Goal: Book appointment/travel/reservation

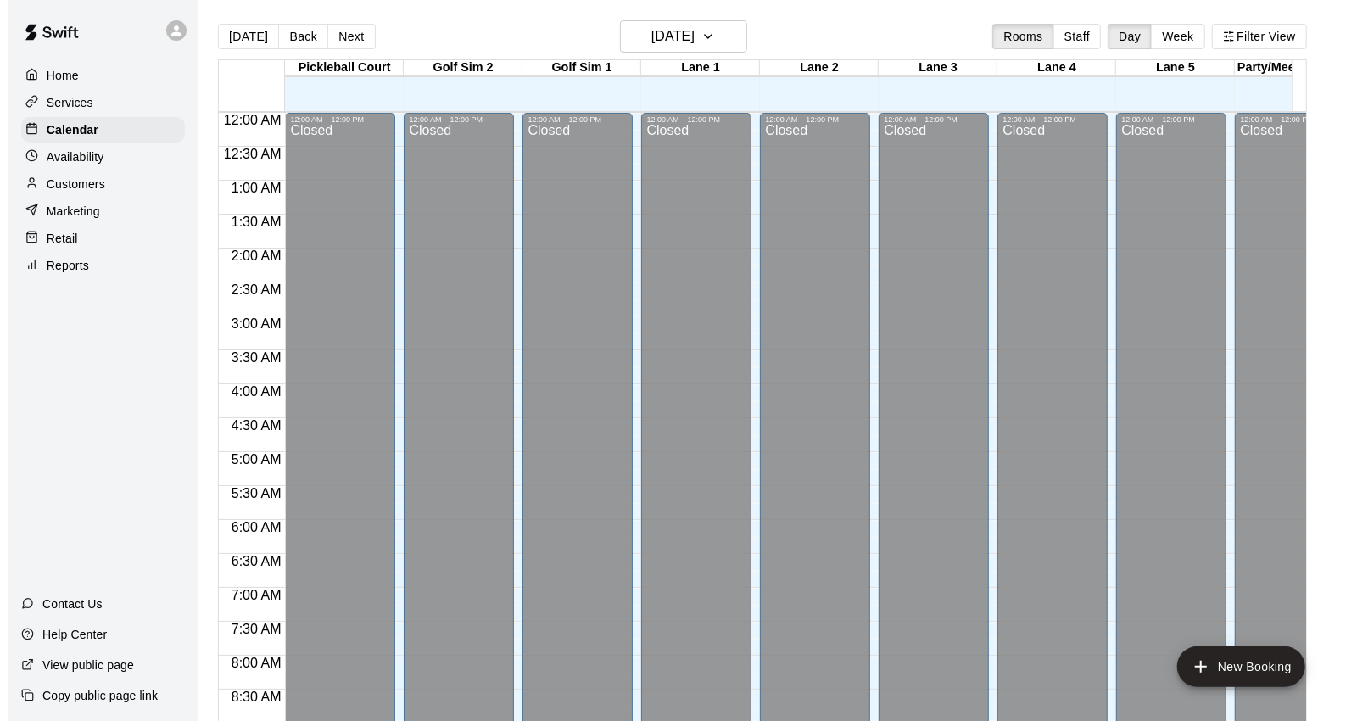
scroll to position [758, 0]
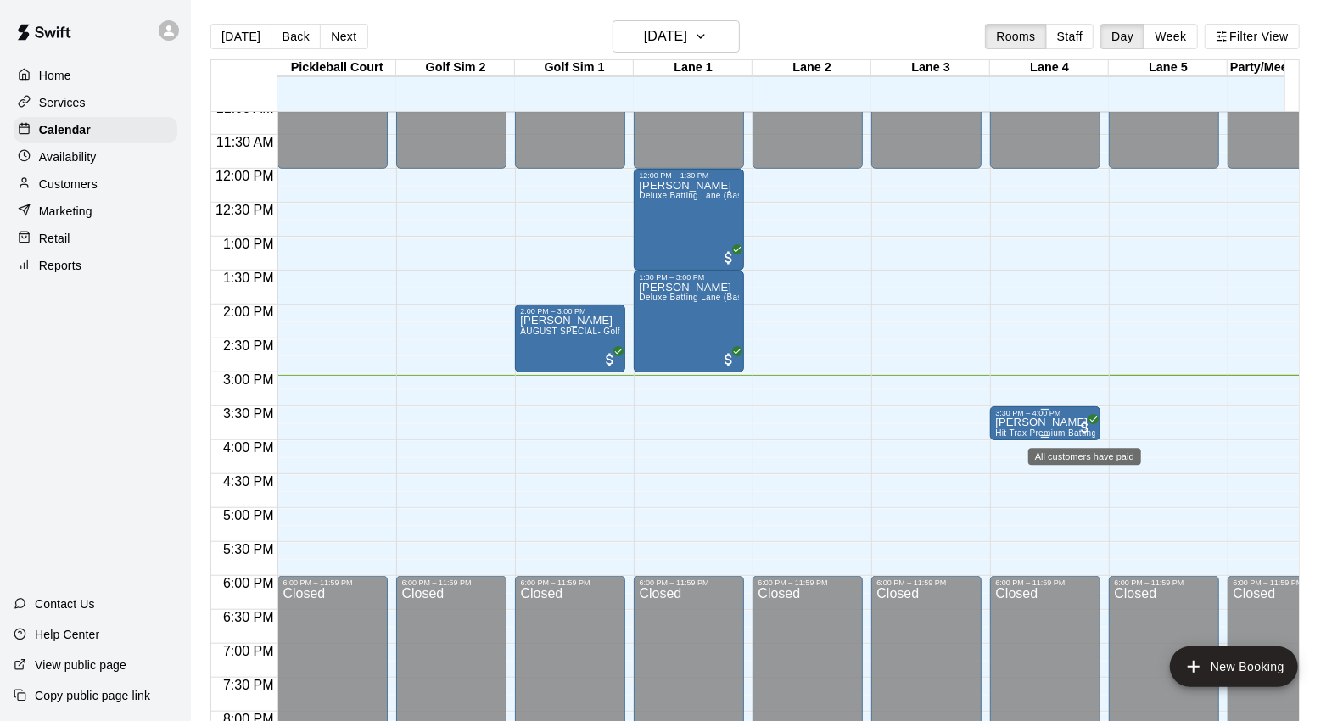
click at [1088, 419] on icon "All customers have paid" at bounding box center [1093, 419] width 10 height 10
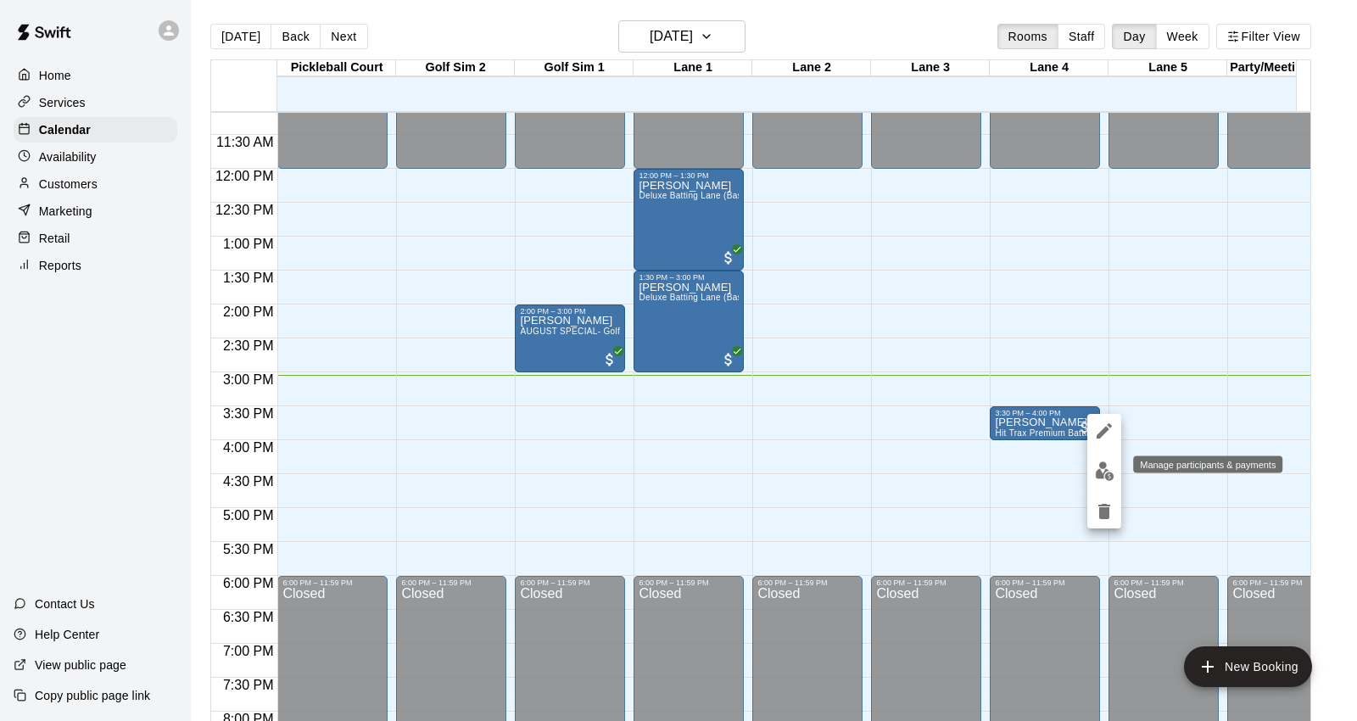
click at [1118, 470] on button "edit" at bounding box center [1105, 471] width 34 height 33
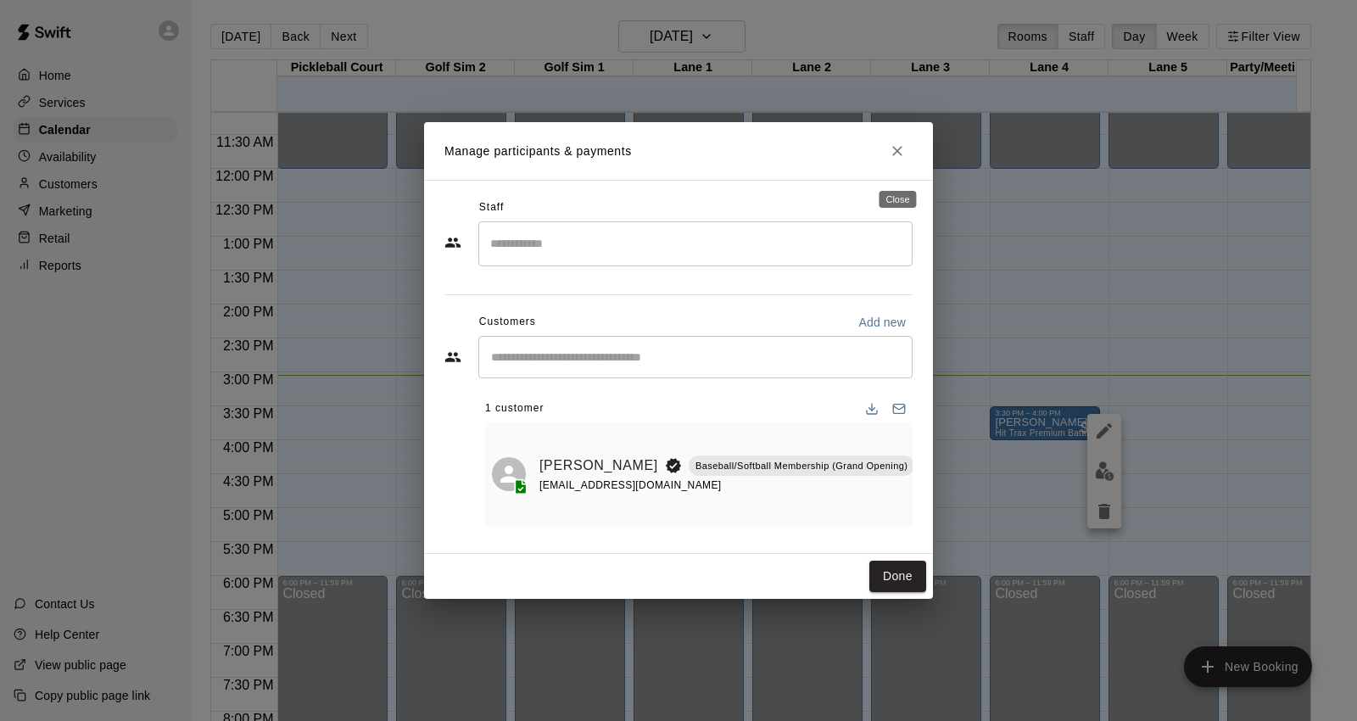
click at [891, 159] on icon "Close" at bounding box center [897, 151] width 17 height 17
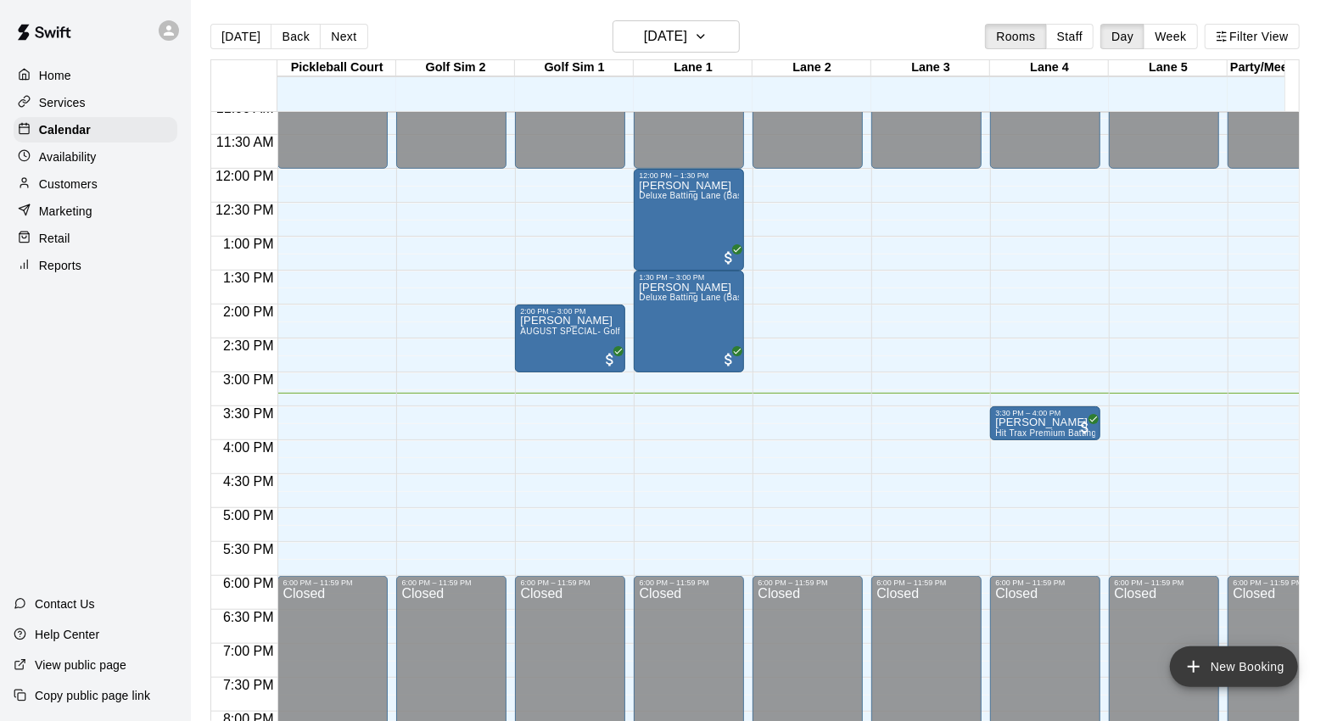
click at [1232, 660] on button "New Booking" at bounding box center [1234, 666] width 128 height 41
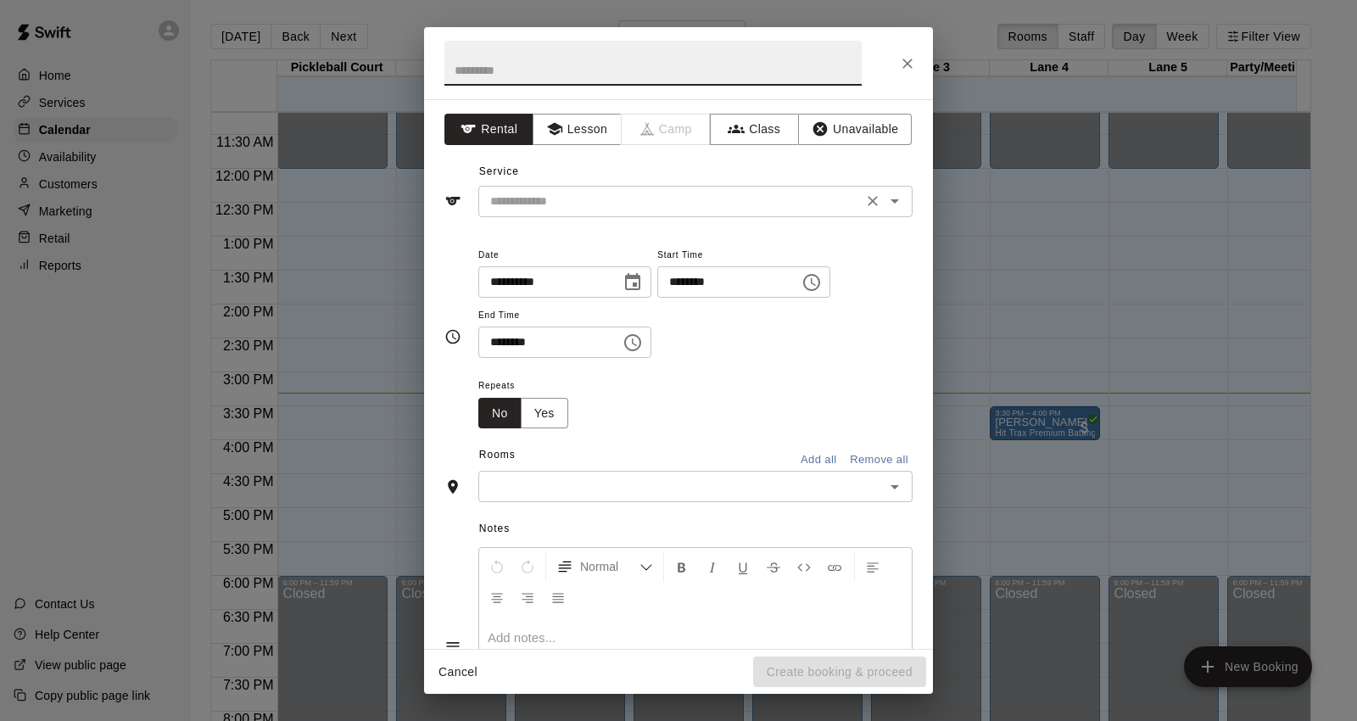
click at [571, 191] on input "text" at bounding box center [671, 201] width 374 height 21
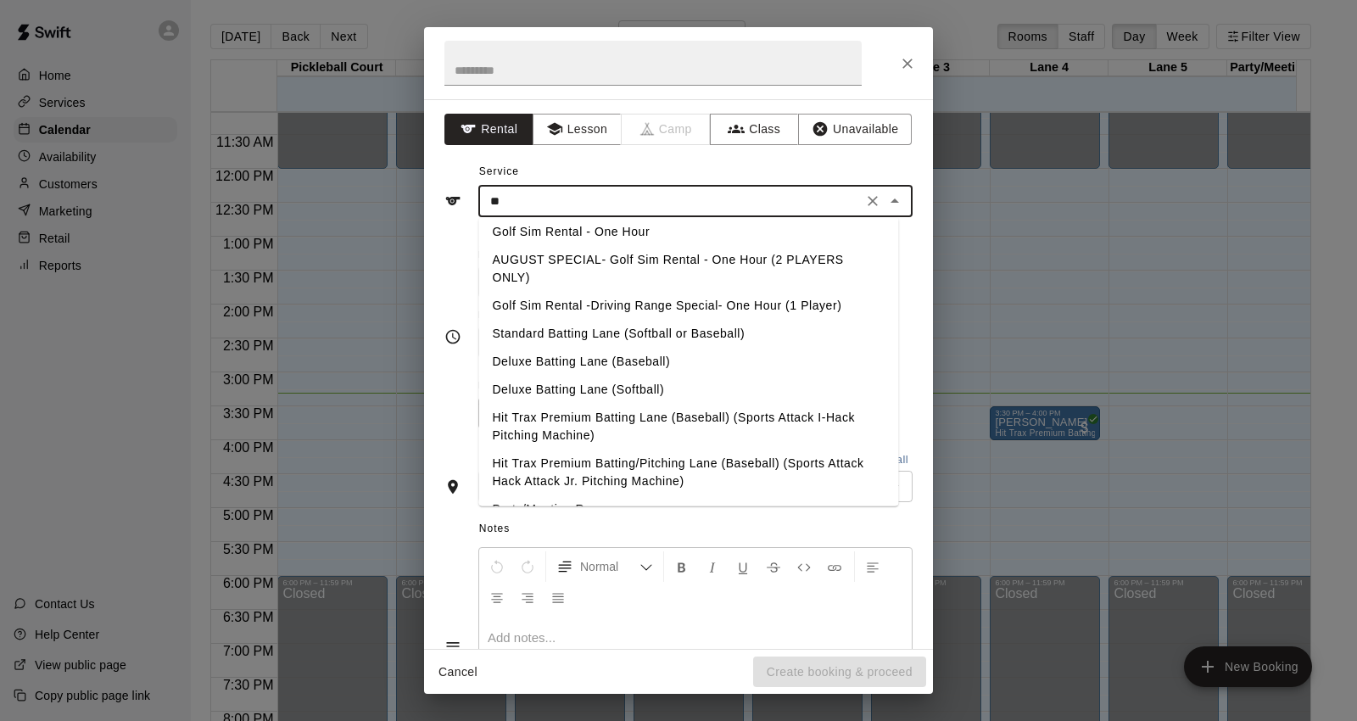
scroll to position [0, 0]
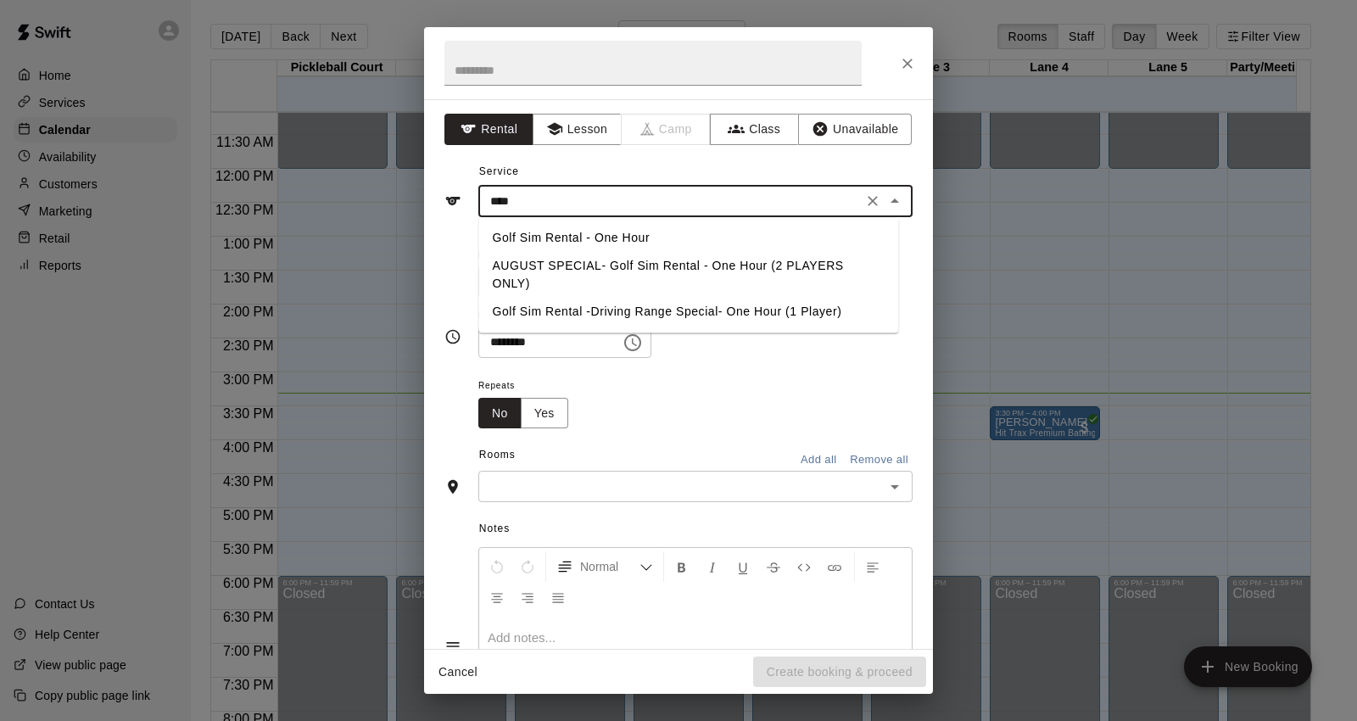
click at [599, 261] on li "AUGUST SPECIAL- Golf Sim Rental - One Hour (2 PLAYERS ONLY)" at bounding box center [688, 275] width 420 height 46
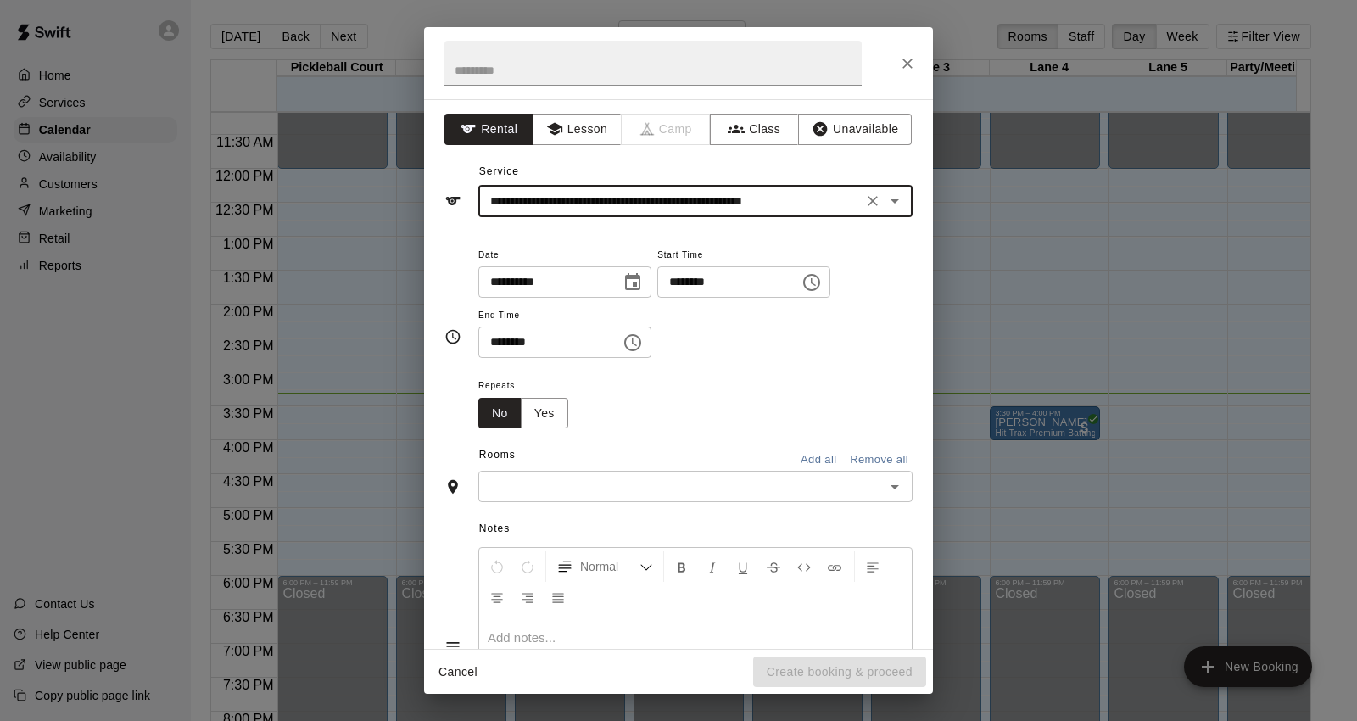
type input "**********"
click at [711, 278] on input "********" at bounding box center [722, 281] width 131 height 31
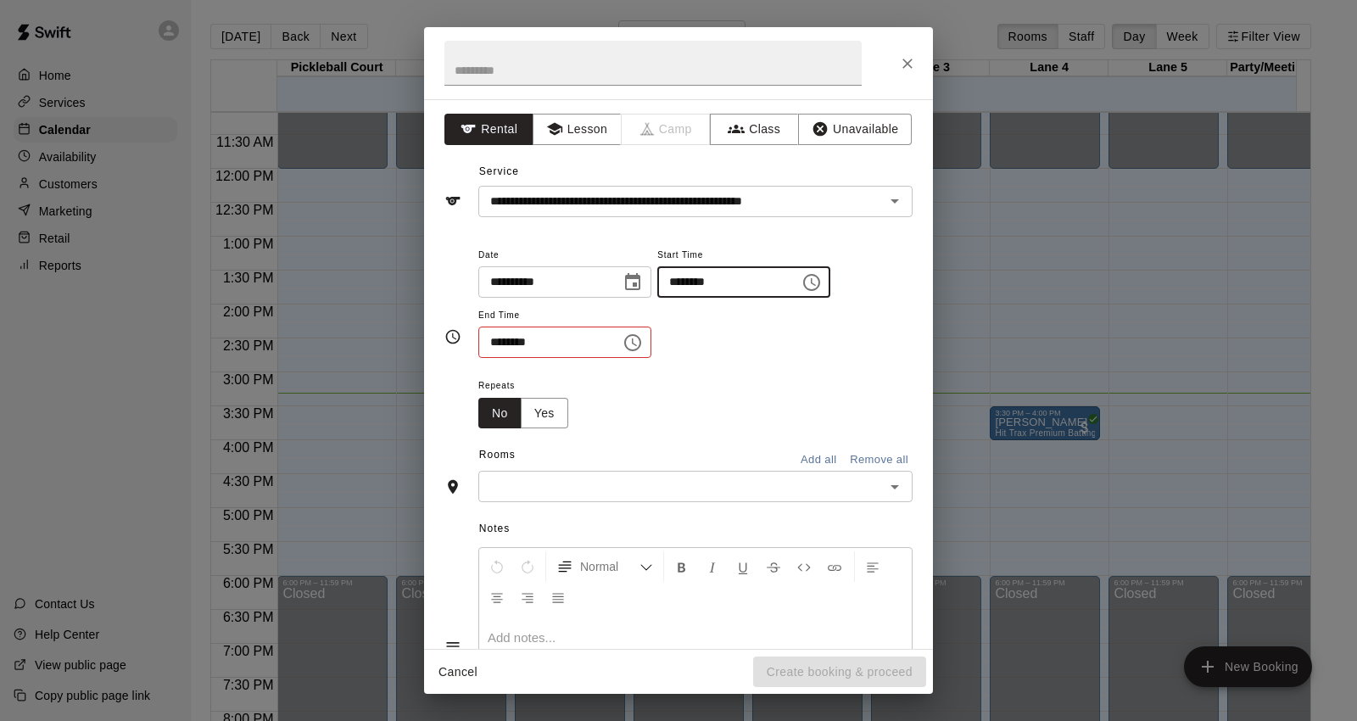
type input "********"
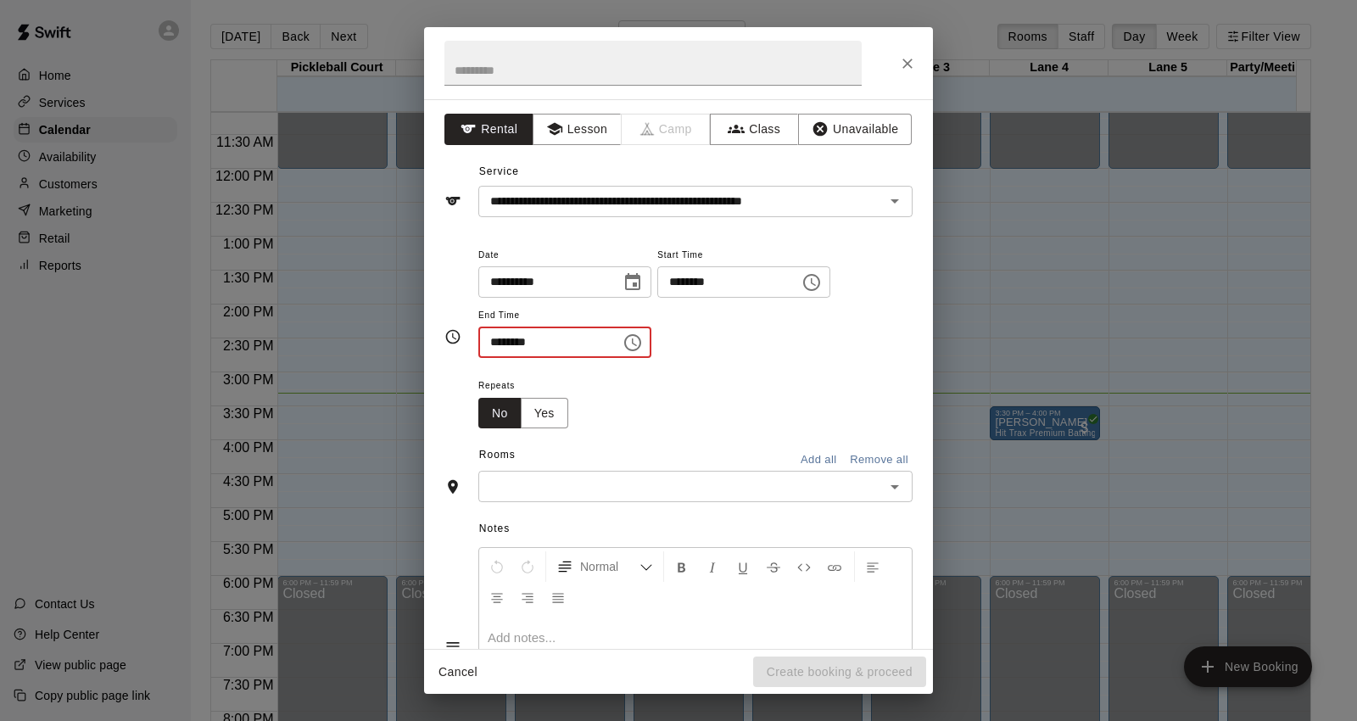
click at [498, 339] on input "********" at bounding box center [543, 342] width 131 height 31
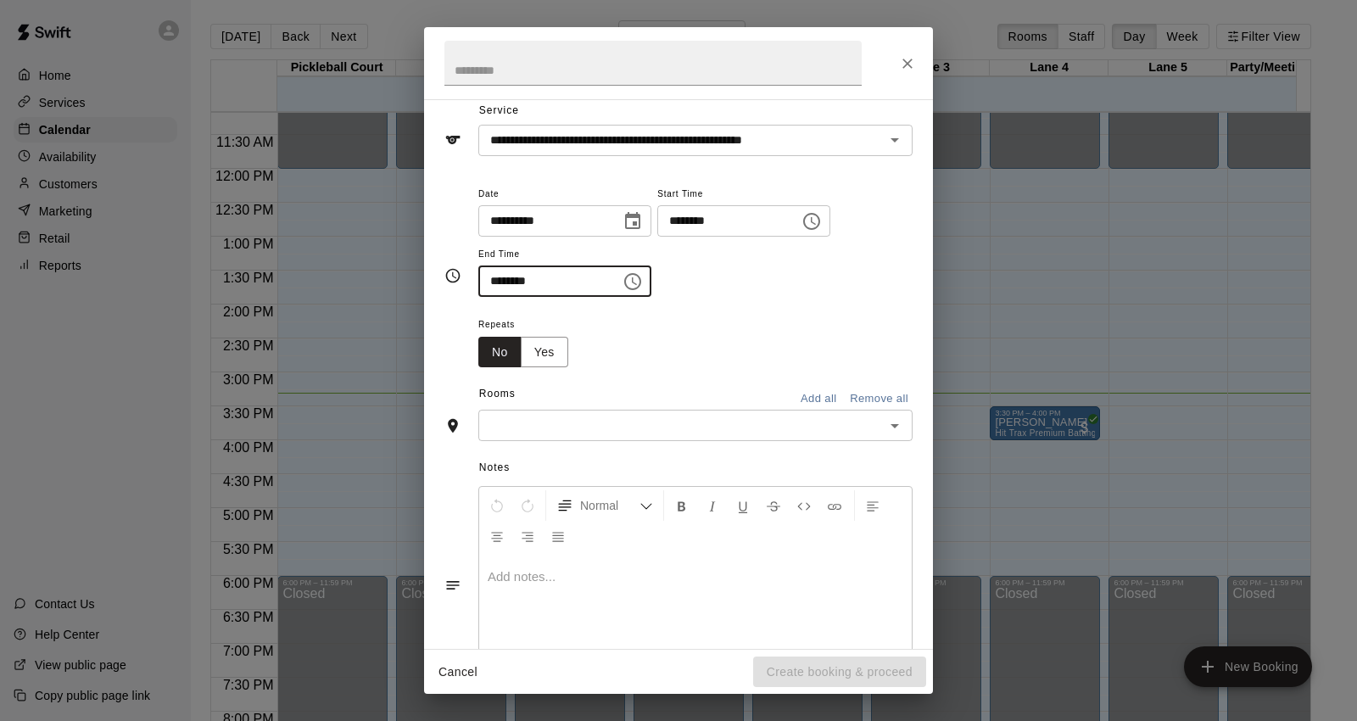
scroll to position [94, 0]
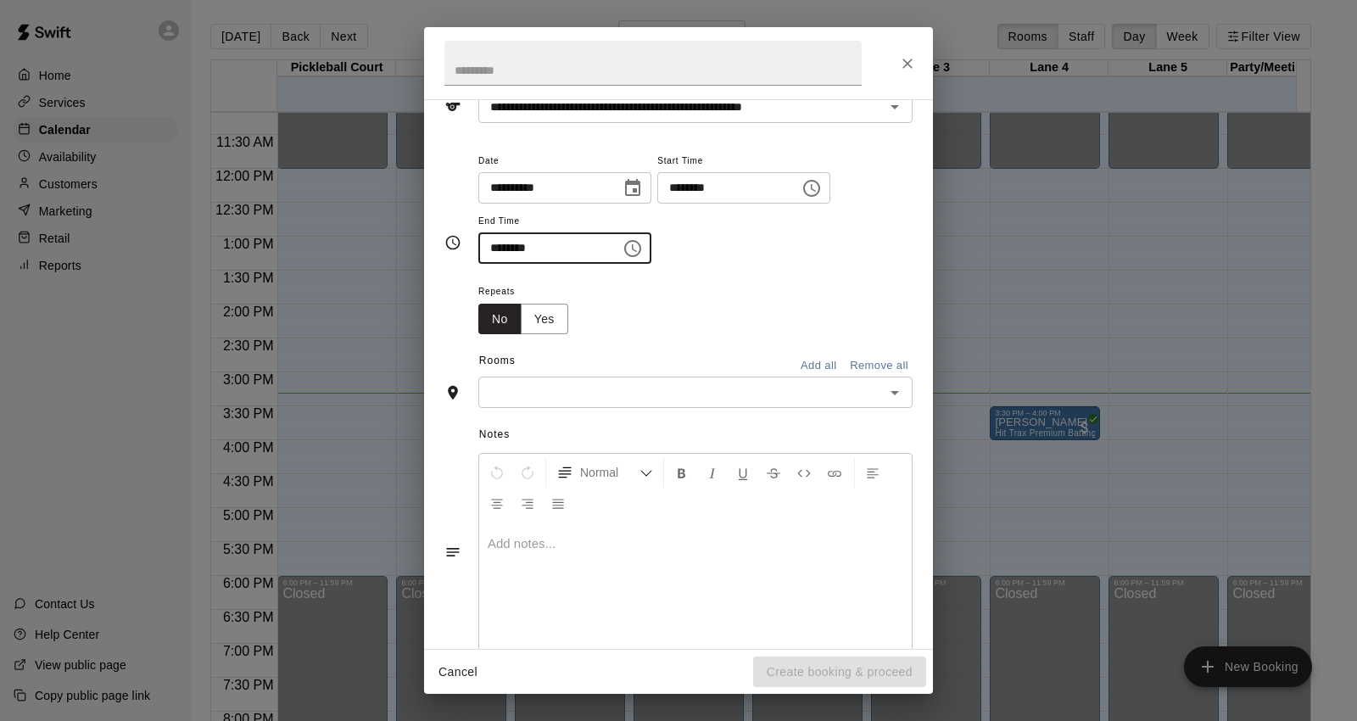
type input "********"
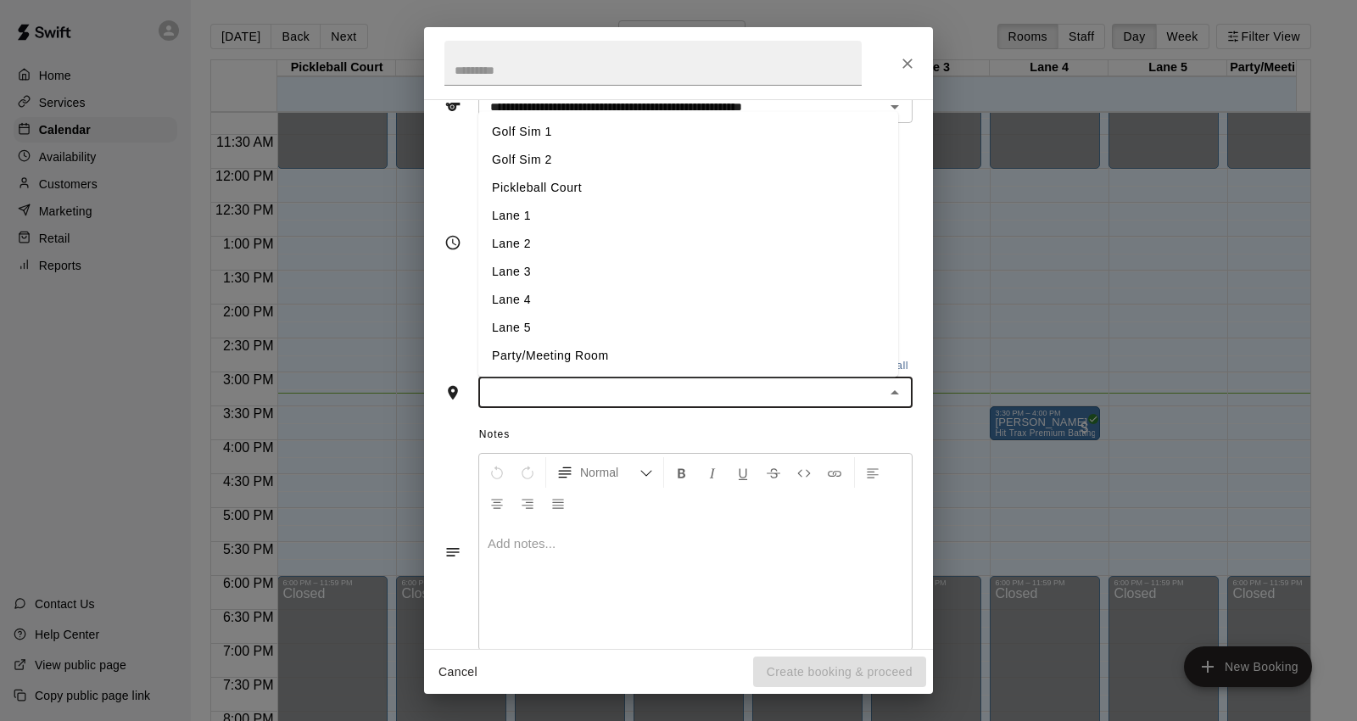
click at [537, 385] on input "text" at bounding box center [682, 392] width 396 height 21
click at [574, 128] on li "Golf Sim 1" at bounding box center [688, 133] width 420 height 28
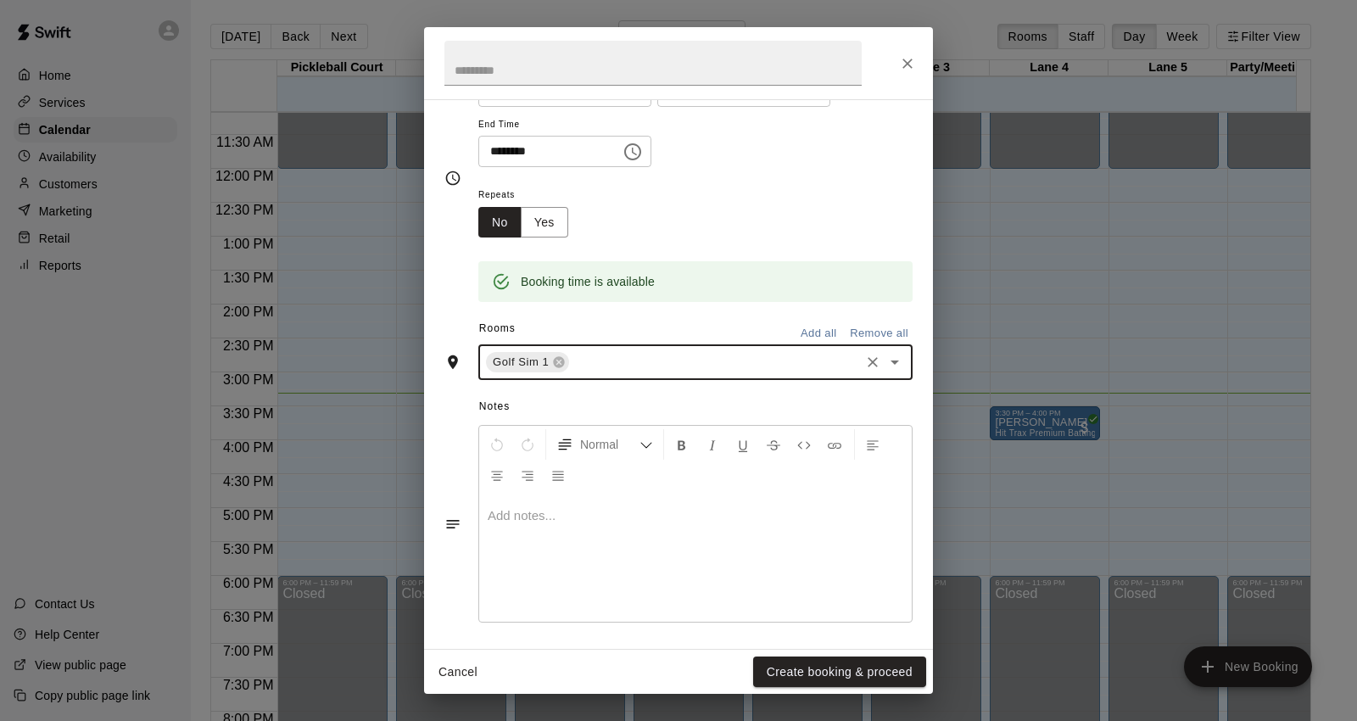
scroll to position [197, 0]
click at [854, 672] on button "Create booking & proceed" at bounding box center [839, 672] width 173 height 31
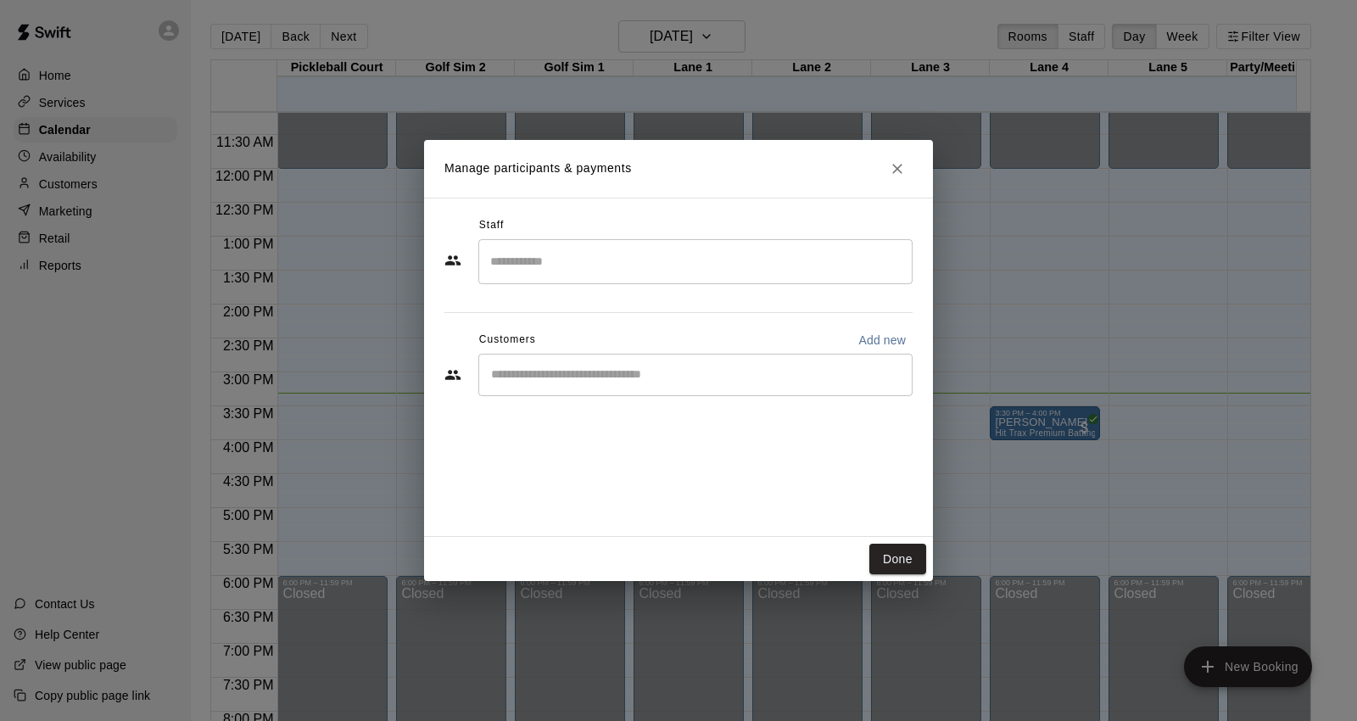
click at [572, 264] on input "Search staff" at bounding box center [695, 262] width 419 height 30
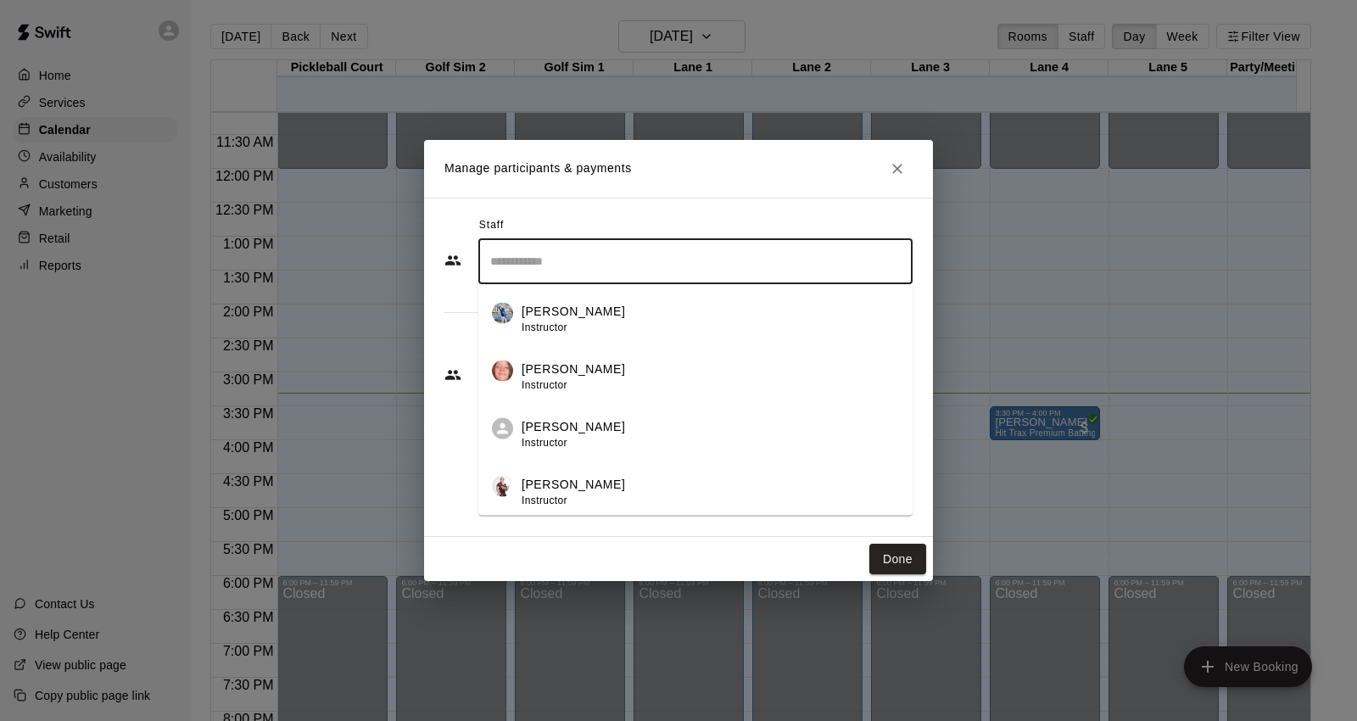
click at [473, 300] on div "Staff ​ [PERSON_NAME] Instructor [PERSON_NAME] Instructor [PERSON_NAME] Instruc…" at bounding box center [679, 312] width 468 height 201
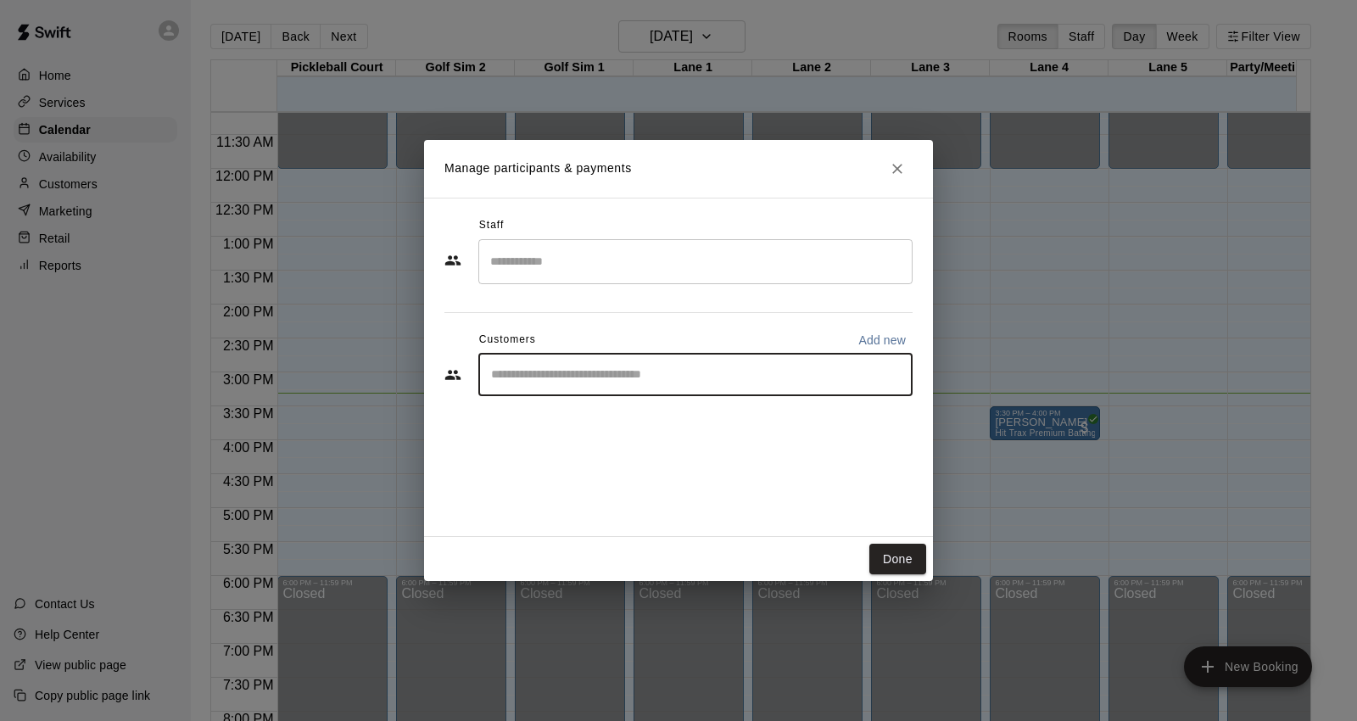
click at [545, 380] on input "Start typing to search customers..." at bounding box center [695, 375] width 419 height 17
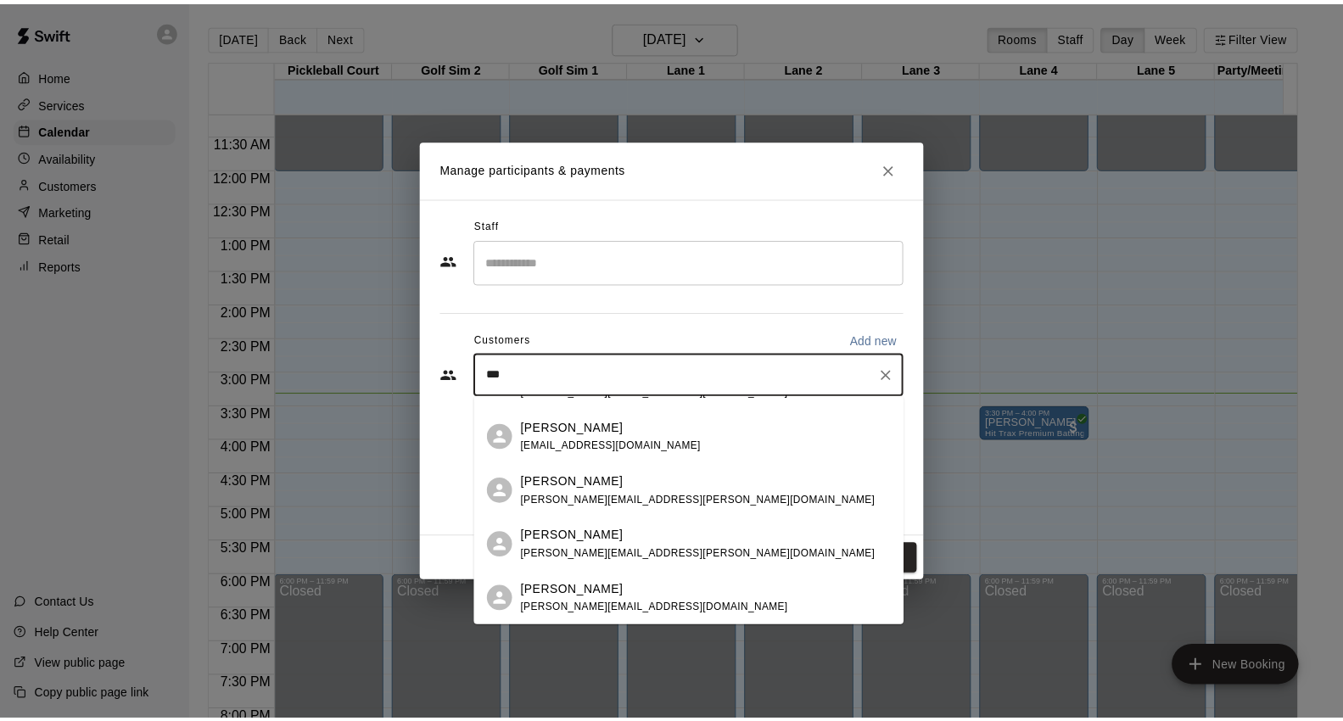
scroll to position [0, 0]
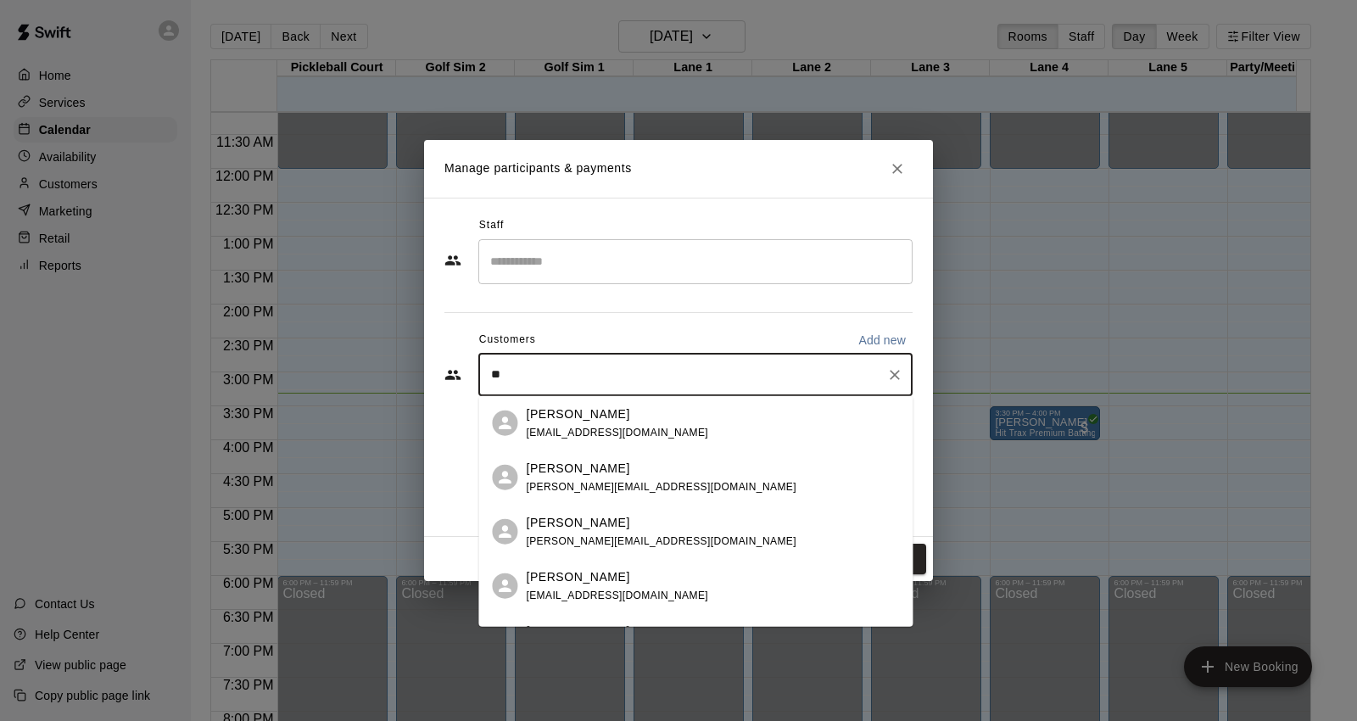
type input "*"
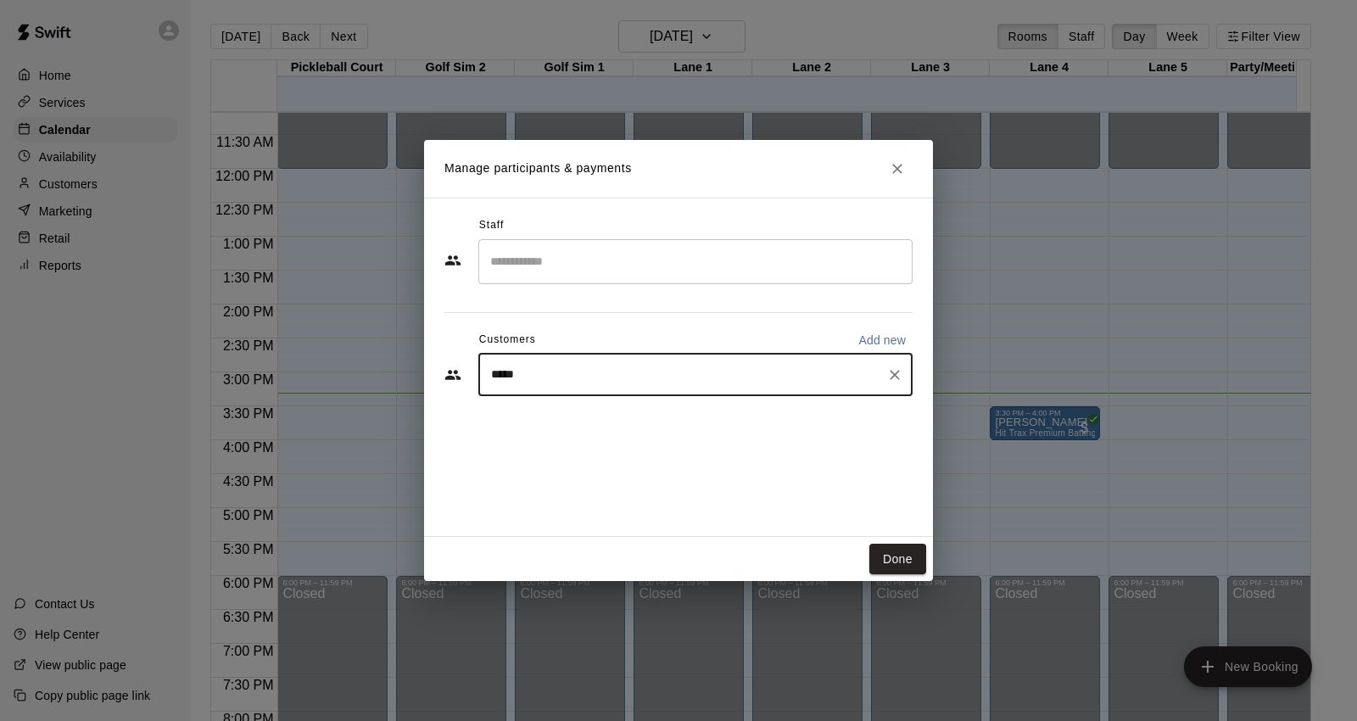
type input "******"
click at [628, 419] on div "[PERSON_NAME]" at bounding box center [705, 414] width 358 height 18
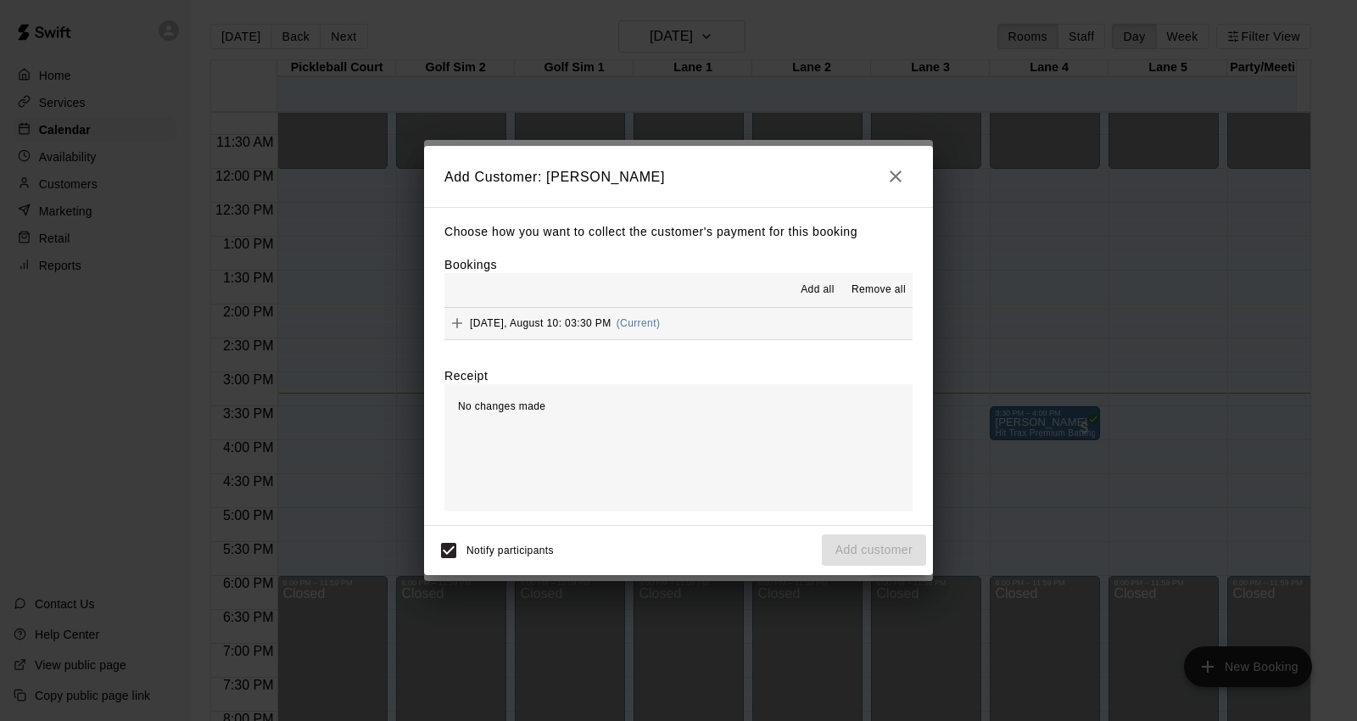
click at [599, 324] on span "[DATE], August 10: 03:30 PM" at bounding box center [541, 323] width 142 height 12
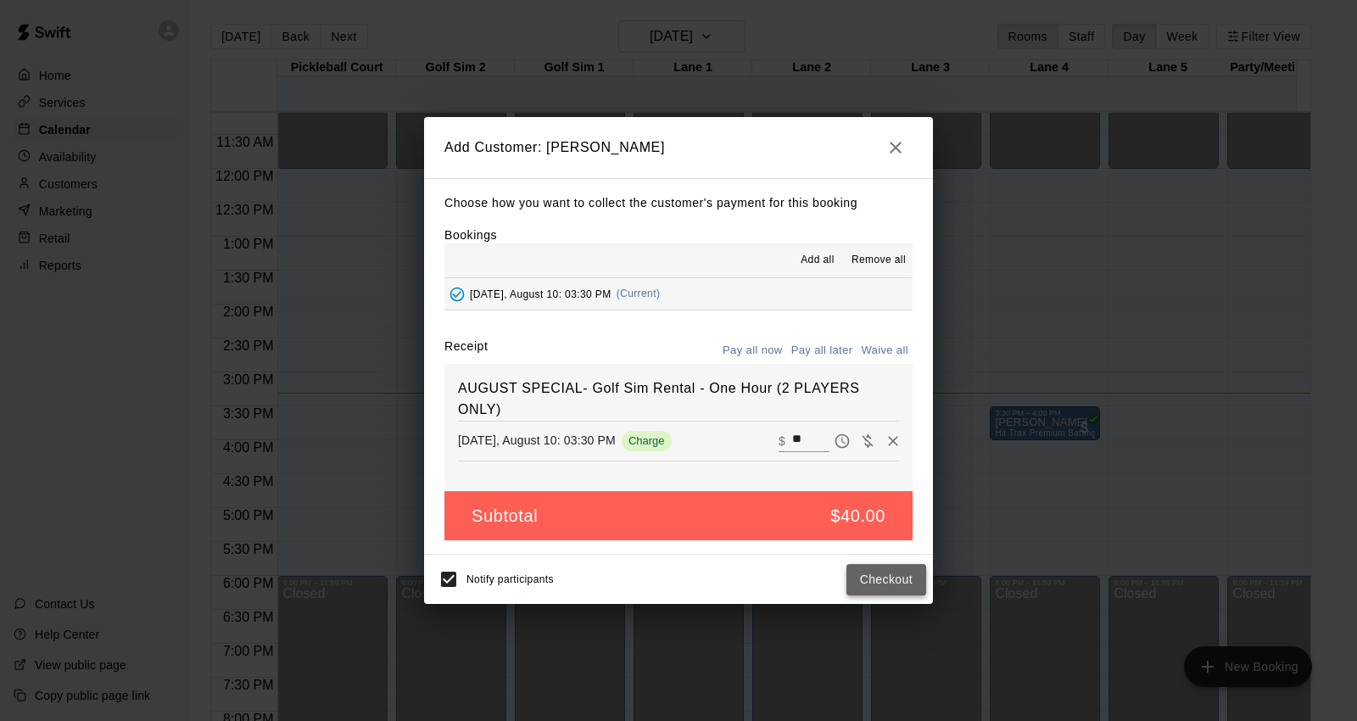
click at [892, 571] on button "Checkout" at bounding box center [887, 579] width 80 height 31
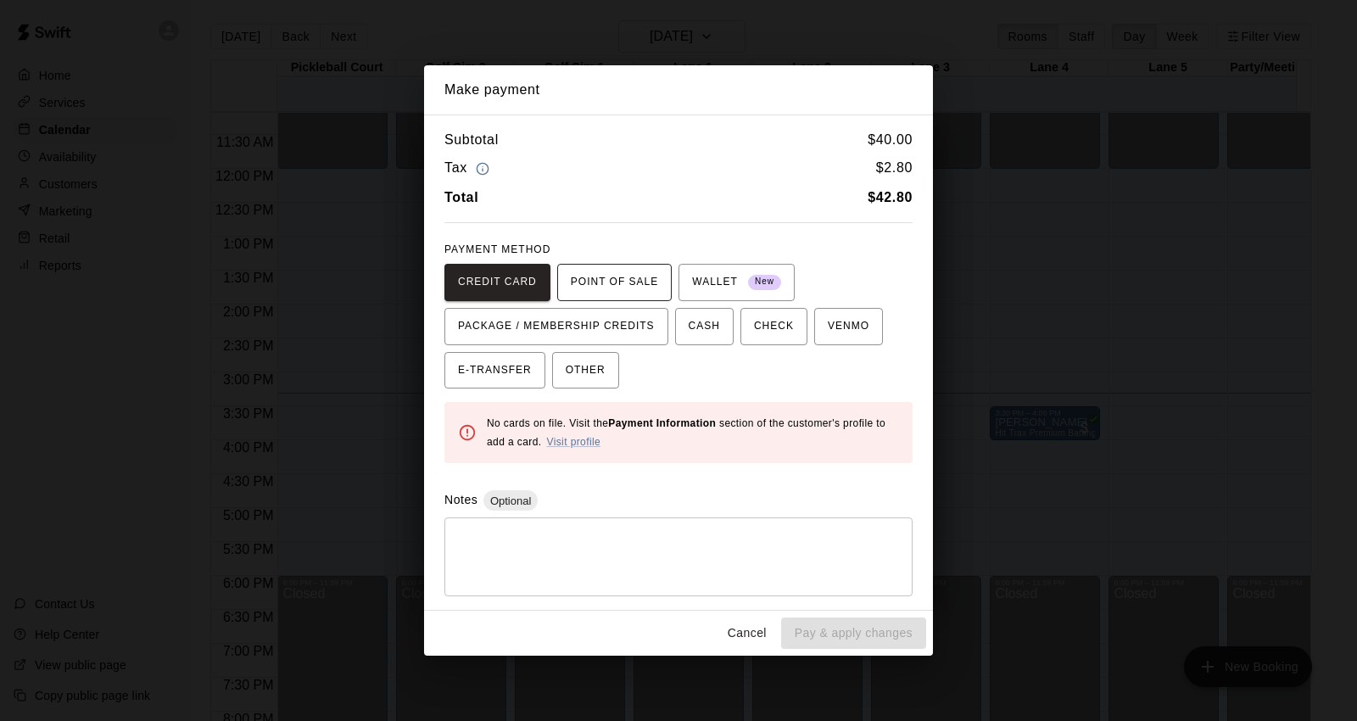
click at [601, 281] on span "POINT OF SALE" at bounding box center [614, 282] width 87 height 27
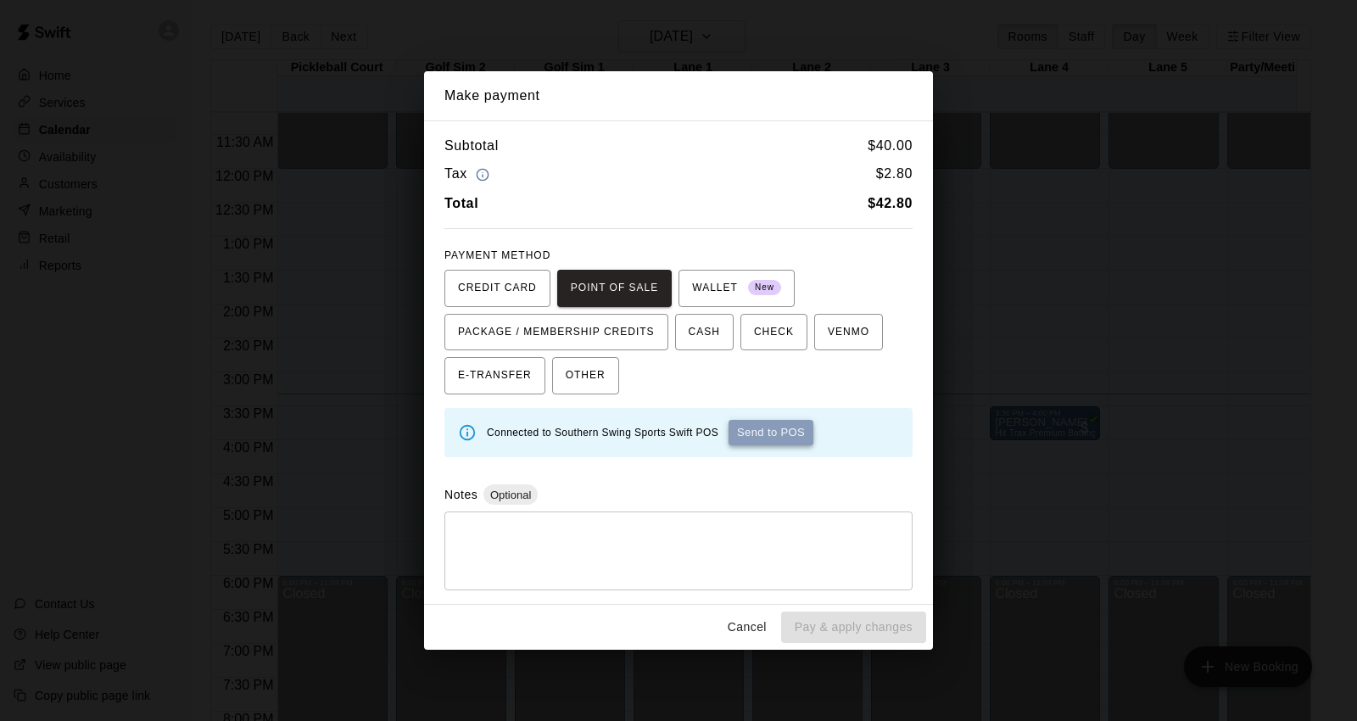
click at [769, 434] on button "Send to POS" at bounding box center [771, 432] width 85 height 25
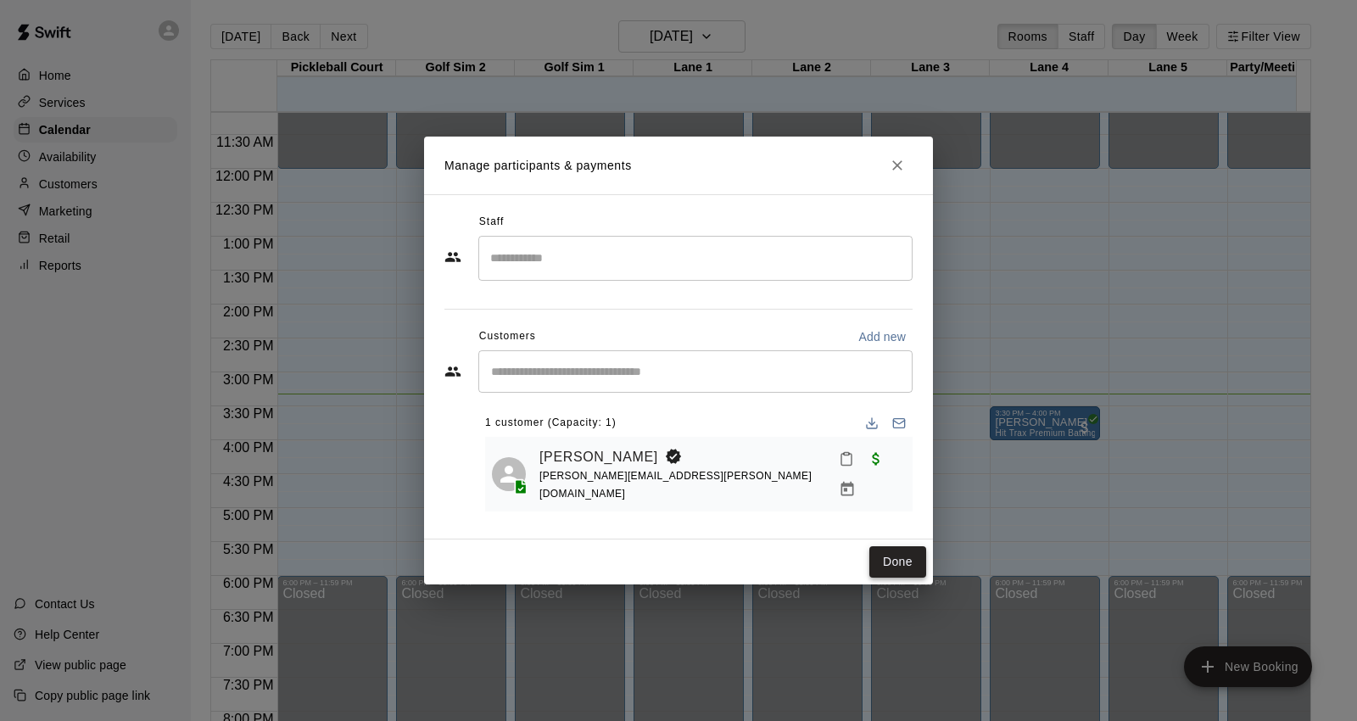
click at [902, 551] on button "Done" at bounding box center [898, 561] width 57 height 31
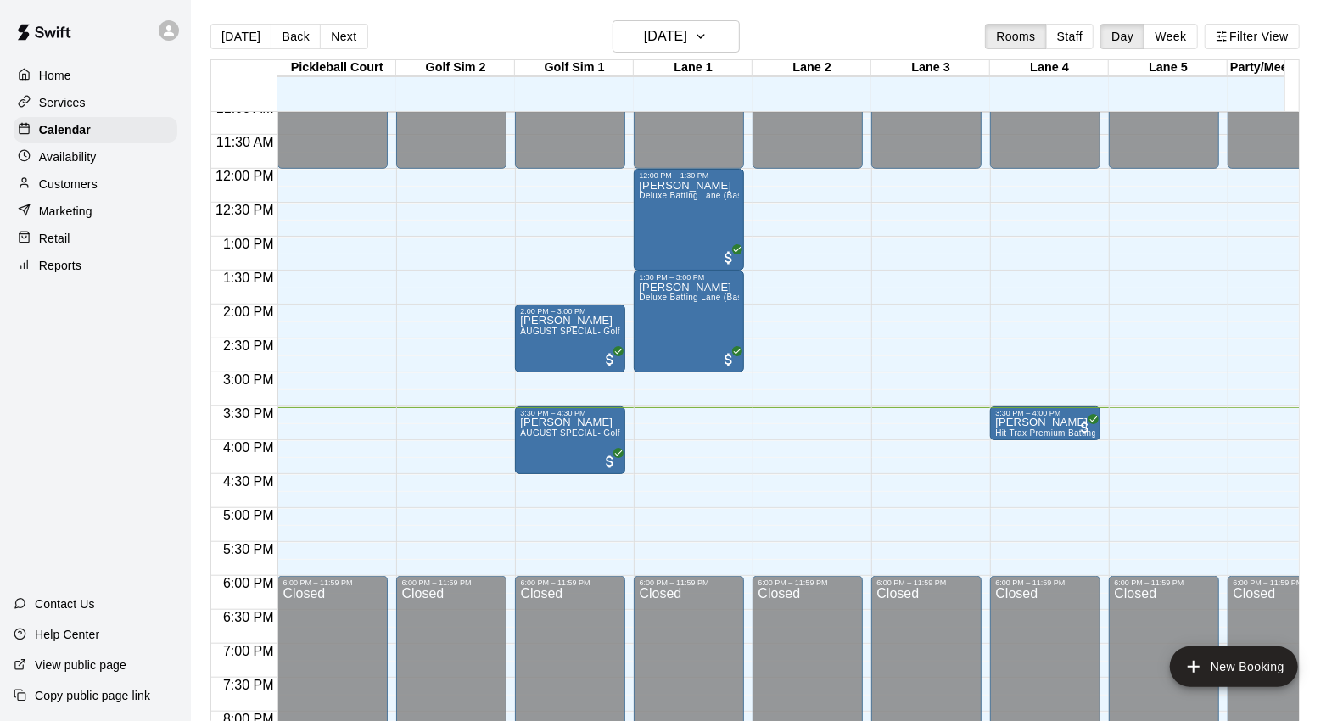
click at [1178, 243] on div "12:00 AM – 12:00 PM Closed 6:00 PM – 11:59 PM Closed" at bounding box center [1164, 168] width 110 height 1629
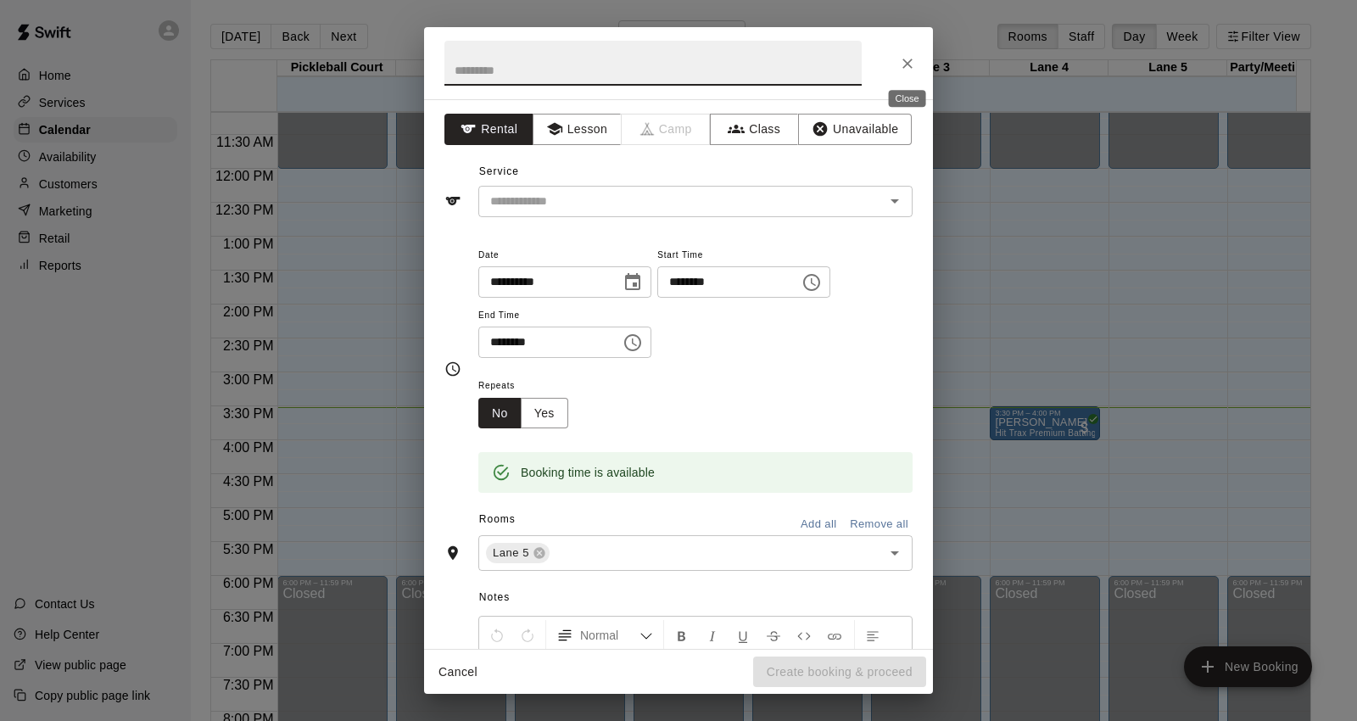
click at [912, 60] on icon "Close" at bounding box center [907, 63] width 17 height 17
